Goal: Transaction & Acquisition: Purchase product/service

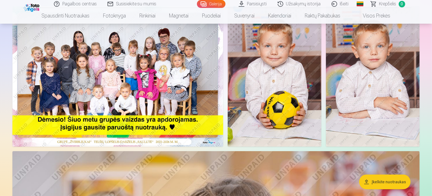
scroll to position [56, 0]
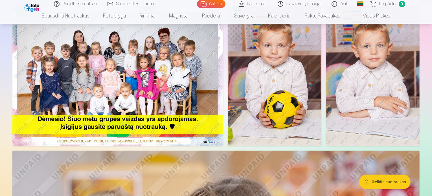
click at [134, 98] on img at bounding box center [117, 76] width 211 height 141
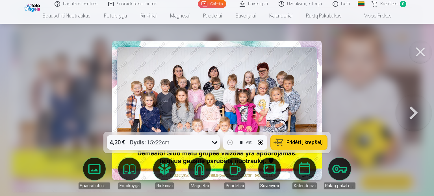
click at [365, 114] on div at bounding box center [217, 98] width 434 height 196
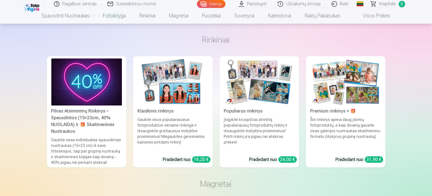
scroll to position [3923, 0]
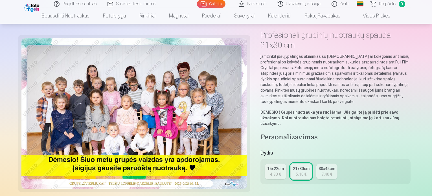
scroll to position [113, 0]
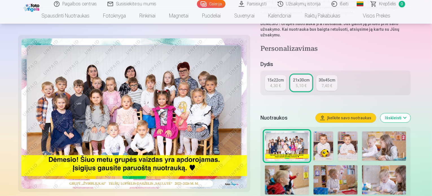
click at [286, 75] on link "15x22cm 4,30 €" at bounding box center [275, 83] width 21 height 16
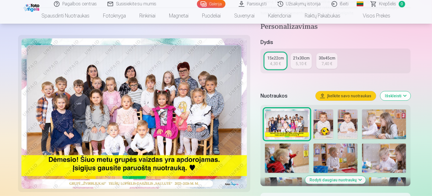
scroll to position [169, 0]
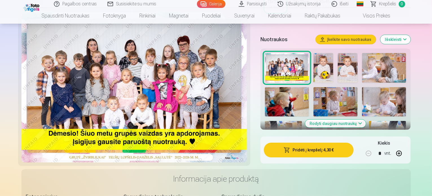
click at [333, 143] on button "Pridėti į krepšelį : 4,30 €" at bounding box center [309, 150] width 90 height 15
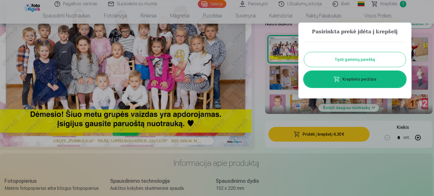
click at [358, 82] on link "Krepšelio peržiūra" at bounding box center [355, 79] width 102 height 16
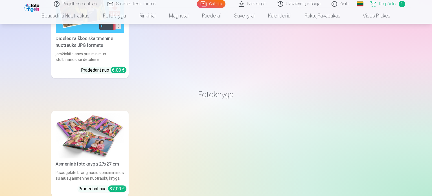
scroll to position [649, 0]
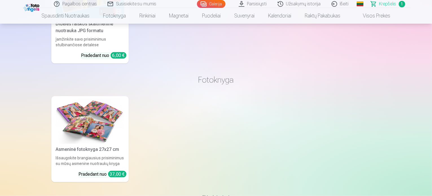
click at [104, 148] on div "Asmeninė fotoknyga 27x27 cm" at bounding box center [90, 149] width 73 height 7
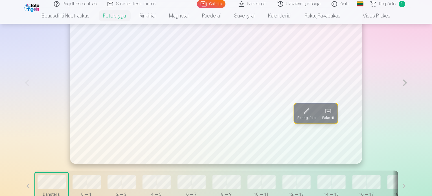
scroll to position [339, 0]
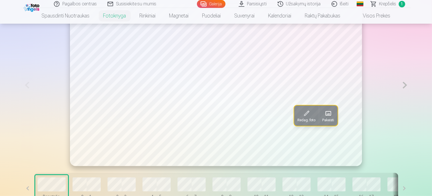
click at [411, 108] on button at bounding box center [405, 85] width 12 height 162
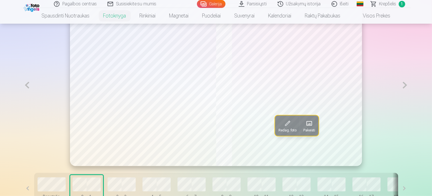
click at [411, 107] on button at bounding box center [405, 85] width 12 height 162
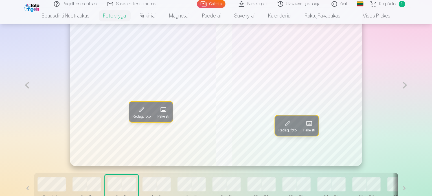
click at [411, 107] on button at bounding box center [405, 85] width 12 height 162
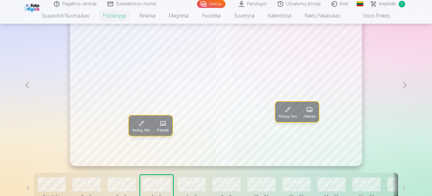
click at [411, 107] on button at bounding box center [405, 85] width 12 height 162
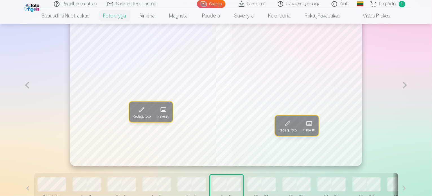
click at [411, 107] on button at bounding box center [405, 85] width 12 height 162
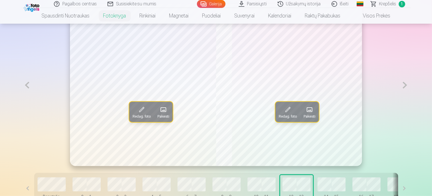
click at [411, 107] on button at bounding box center [405, 85] width 12 height 162
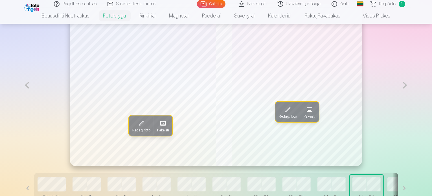
click at [411, 107] on button at bounding box center [405, 85] width 12 height 162
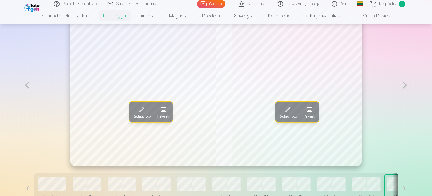
click at [411, 107] on button at bounding box center [405, 85] width 12 height 162
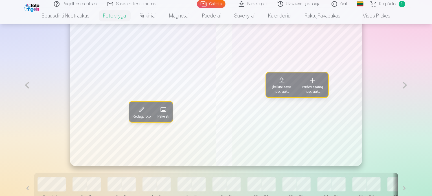
click at [411, 107] on button at bounding box center [405, 85] width 12 height 162
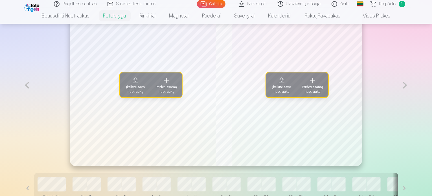
click at [411, 107] on button at bounding box center [405, 85] width 12 height 162
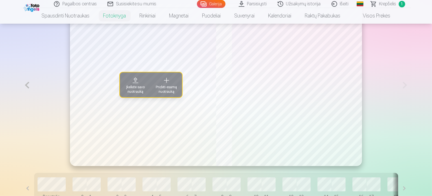
click at [21, 105] on button at bounding box center [27, 85] width 12 height 162
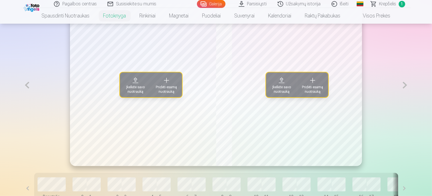
click at [21, 105] on button at bounding box center [27, 85] width 12 height 162
drag, startPoint x: 11, startPoint y: 105, endPoint x: 8, endPoint y: 108, distance: 3.8
click at [21, 105] on button at bounding box center [27, 85] width 12 height 162
click at [21, 104] on button at bounding box center [27, 85] width 12 height 162
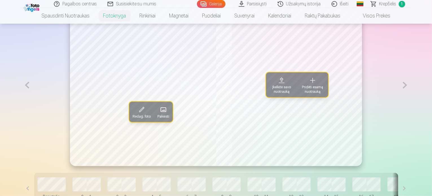
click at [21, 104] on button at bounding box center [27, 85] width 12 height 162
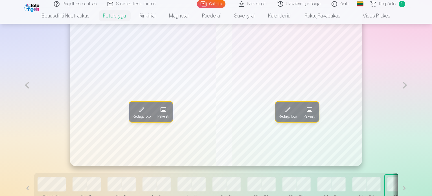
click at [21, 104] on button at bounding box center [27, 85] width 12 height 162
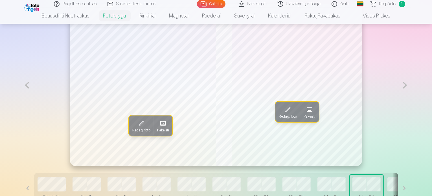
click at [21, 104] on button at bounding box center [27, 85] width 12 height 162
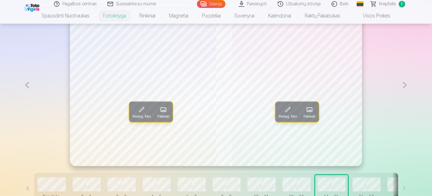
click at [21, 104] on button at bounding box center [27, 85] width 12 height 162
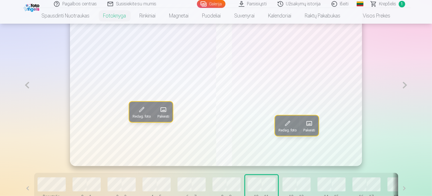
click at [21, 104] on button at bounding box center [27, 85] width 12 height 162
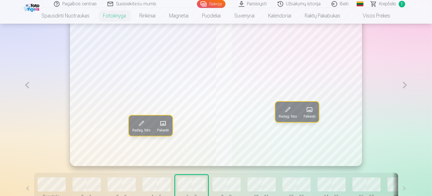
click at [21, 103] on button at bounding box center [27, 85] width 12 height 162
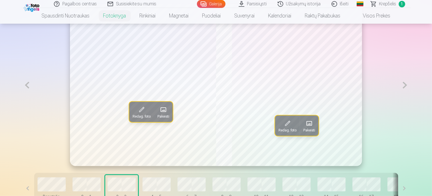
click at [21, 103] on button at bounding box center [27, 85] width 12 height 162
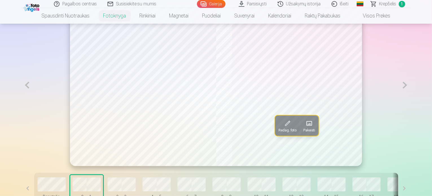
click at [21, 103] on button at bounding box center [27, 85] width 12 height 162
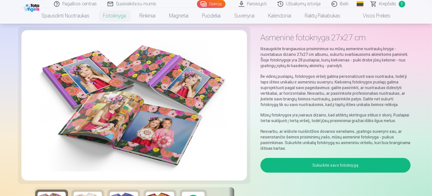
scroll to position [0, 0]
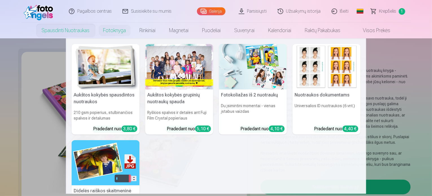
click at [76, 33] on link "Spausdinti nuotraukas" at bounding box center [66, 31] width 62 height 16
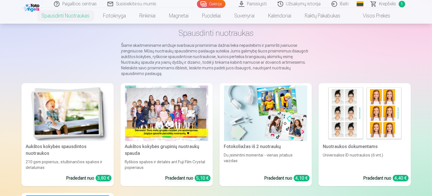
scroll to position [56, 0]
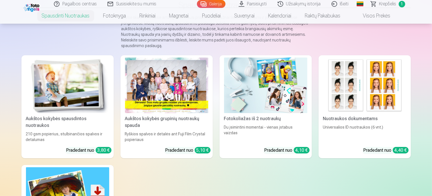
click at [159, 86] on div at bounding box center [166, 86] width 83 height 56
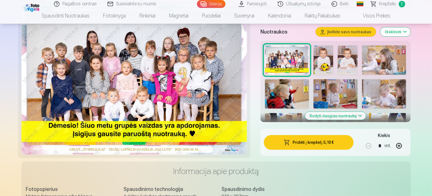
scroll to position [169, 0]
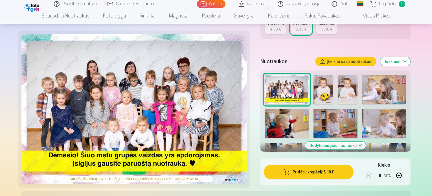
click at [342, 142] on button "Rodyti daugiau nuotraukų" at bounding box center [335, 146] width 61 height 8
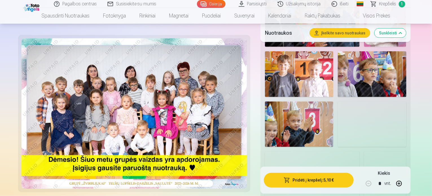
scroll to position [564, 0]
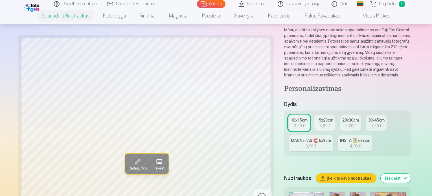
scroll to position [56, 0]
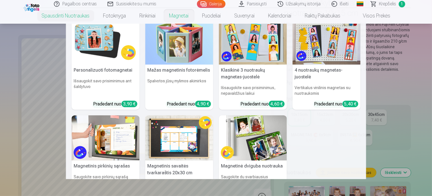
scroll to position [0, 0]
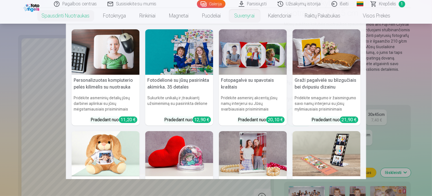
click at [243, 16] on link "Suvenyrai" at bounding box center [245, 16] width 34 height 16
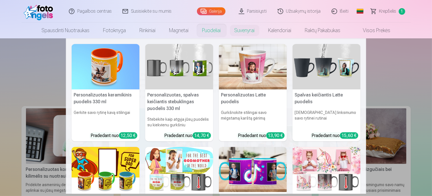
click at [213, 32] on link "Puodeliai" at bounding box center [212, 31] width 32 height 16
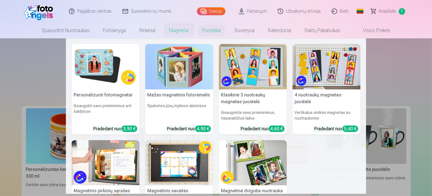
click at [166, 29] on link "Magnetai" at bounding box center [179, 31] width 33 height 16
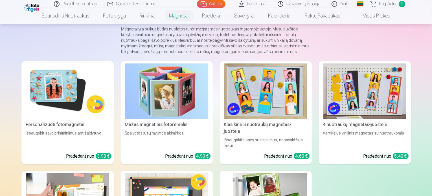
scroll to position [56, 0]
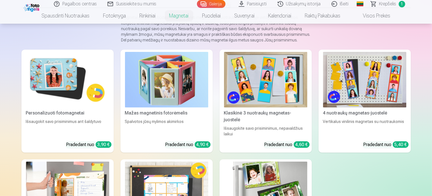
click at [46, 123] on link "Personalizuoti fotomagnetai Išsaugokit savo prisiminimus ant šaldytuvo Pradedan…" at bounding box center [67, 101] width 92 height 103
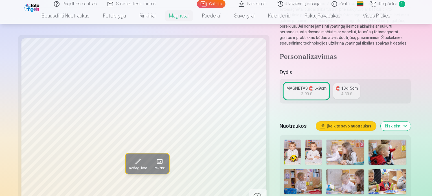
scroll to position [113, 0]
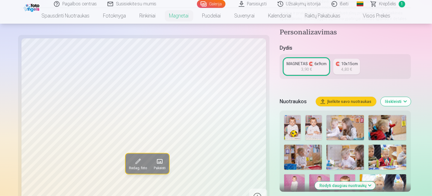
click at [305, 115] on img at bounding box center [313, 127] width 17 height 25
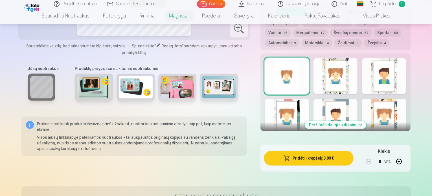
scroll to position [310, 0]
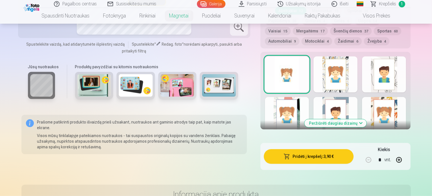
click at [403, 65] on div at bounding box center [384, 74] width 44 height 36
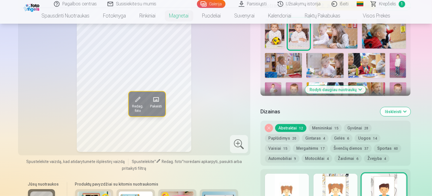
scroll to position [198, 0]
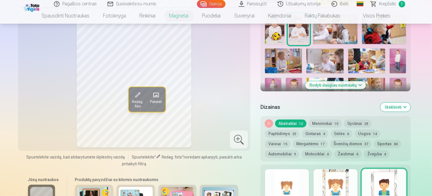
click at [295, 182] on div at bounding box center [287, 187] width 44 height 36
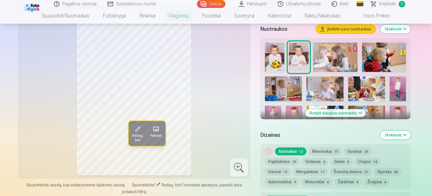
scroll to position [226, 0]
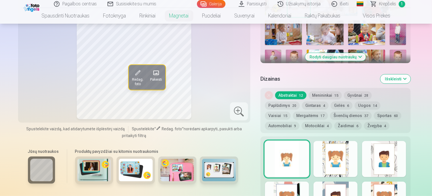
click at [299, 122] on button "Automobiliai 9" at bounding box center [282, 126] width 34 height 8
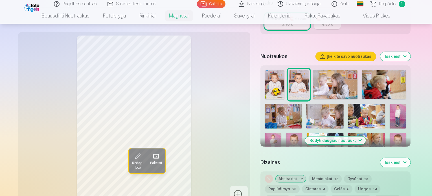
scroll to position [141, 0]
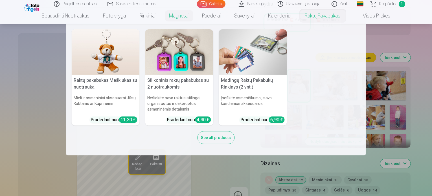
click at [332, 20] on link "Raktų pakabukas" at bounding box center [322, 16] width 49 height 16
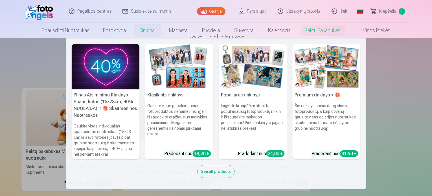
scroll to position [56, 0]
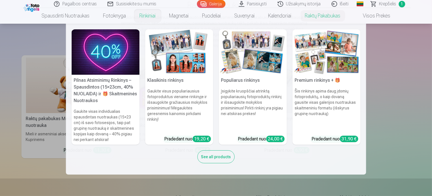
click at [104, 93] on h5 "Pilnas Atsiminimų Rinkinys – Spausdintos (15×23cm, 40% NUOLAIDA) ir 🎁 Skaitmeni…" at bounding box center [106, 91] width 68 height 32
